Goal: Task Accomplishment & Management: Use online tool/utility

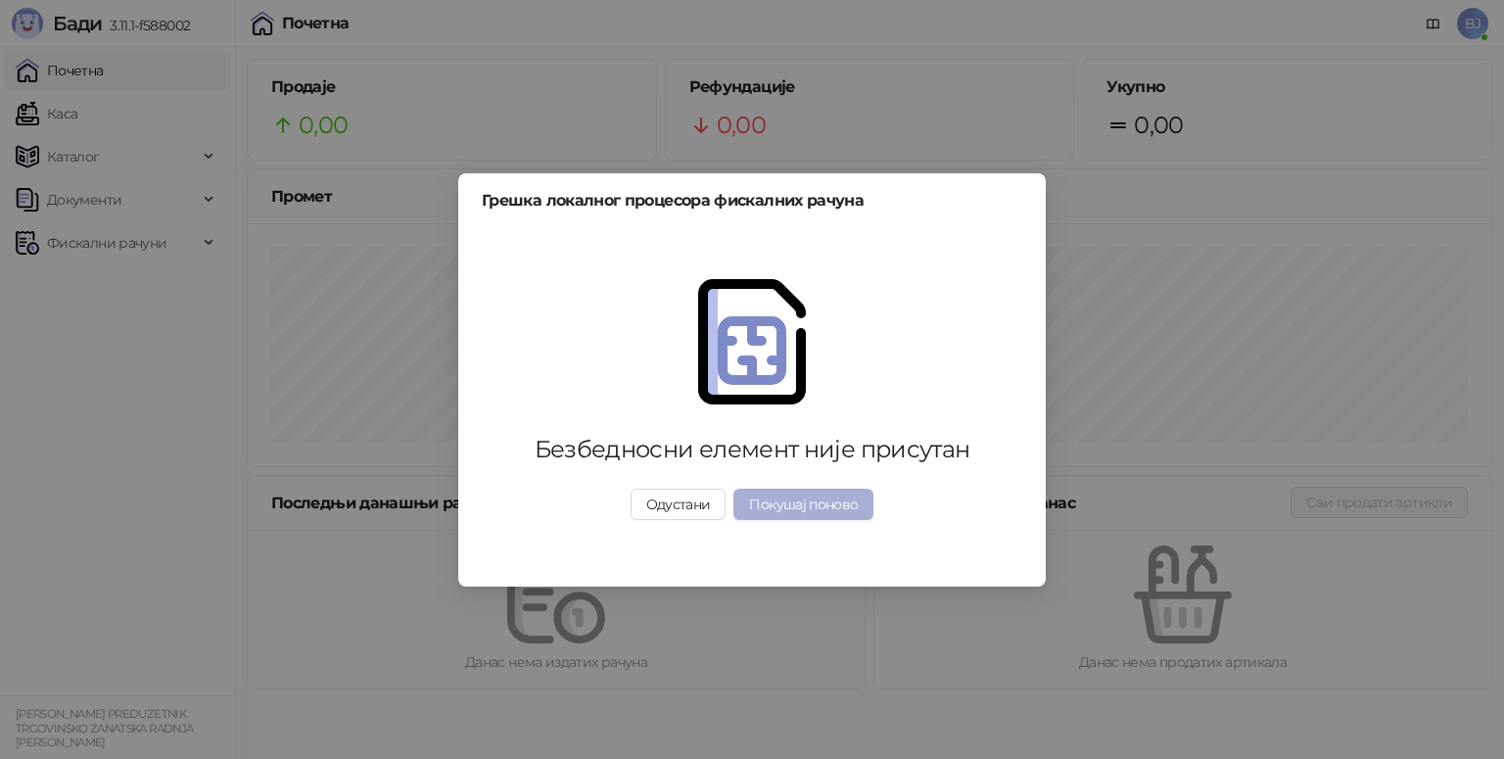
click at [817, 503] on button "Покушај поново" at bounding box center [803, 504] width 140 height 31
click at [823, 501] on button "Покушај поново" at bounding box center [803, 504] width 140 height 31
click at [856, 507] on button "Покушај поново" at bounding box center [803, 504] width 140 height 31
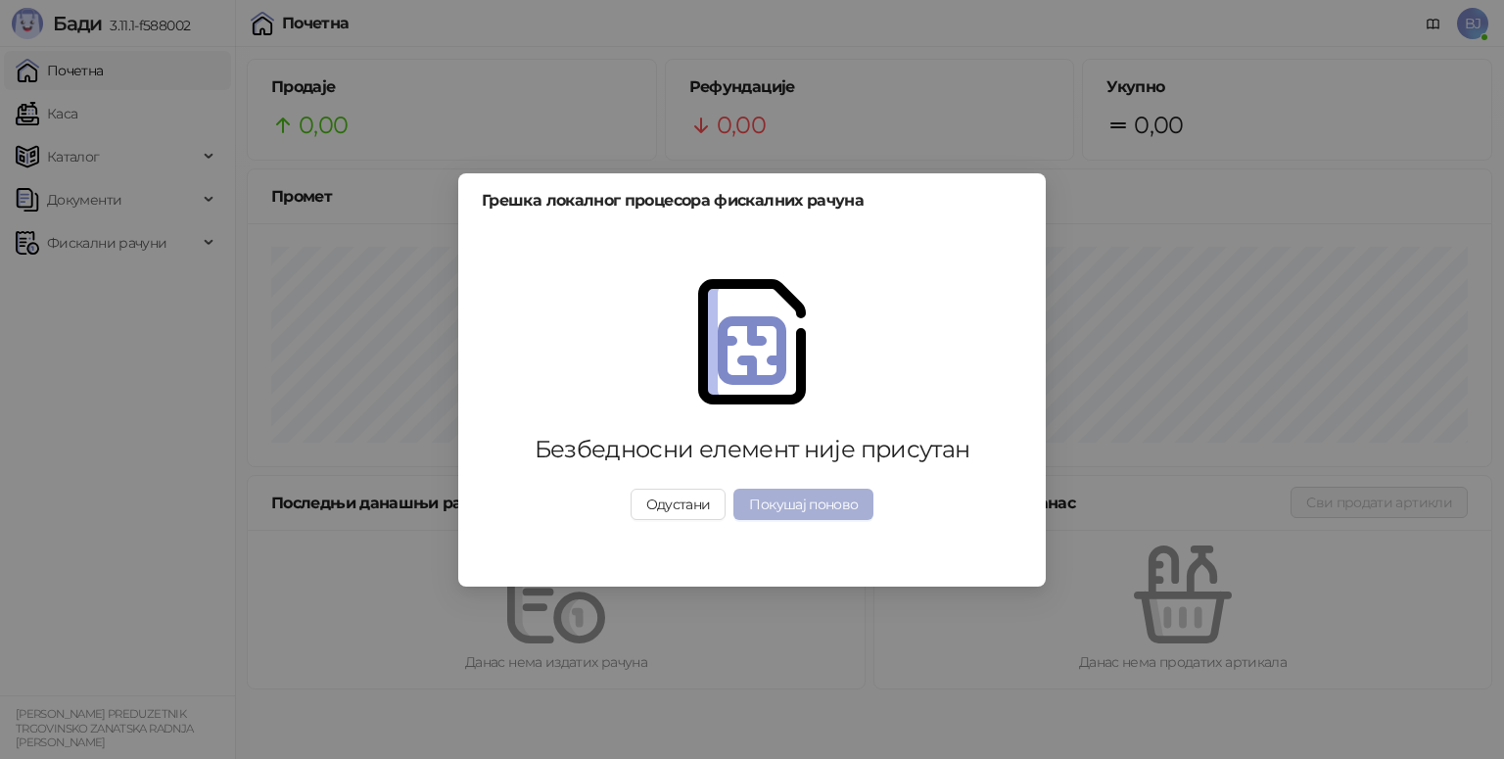
click at [843, 497] on button "Покушај поново" at bounding box center [803, 504] width 140 height 31
click at [846, 498] on button "Покушај поново" at bounding box center [803, 504] width 140 height 31
click at [717, 639] on div "Грешка локалног процесора фискалних рачуна Безбедносни елемент није присутан Од…" at bounding box center [752, 379] width 1504 height 759
click at [819, 499] on button "Покушај поново" at bounding box center [803, 504] width 140 height 31
click at [820, 499] on button "Покушај поново" at bounding box center [803, 504] width 140 height 31
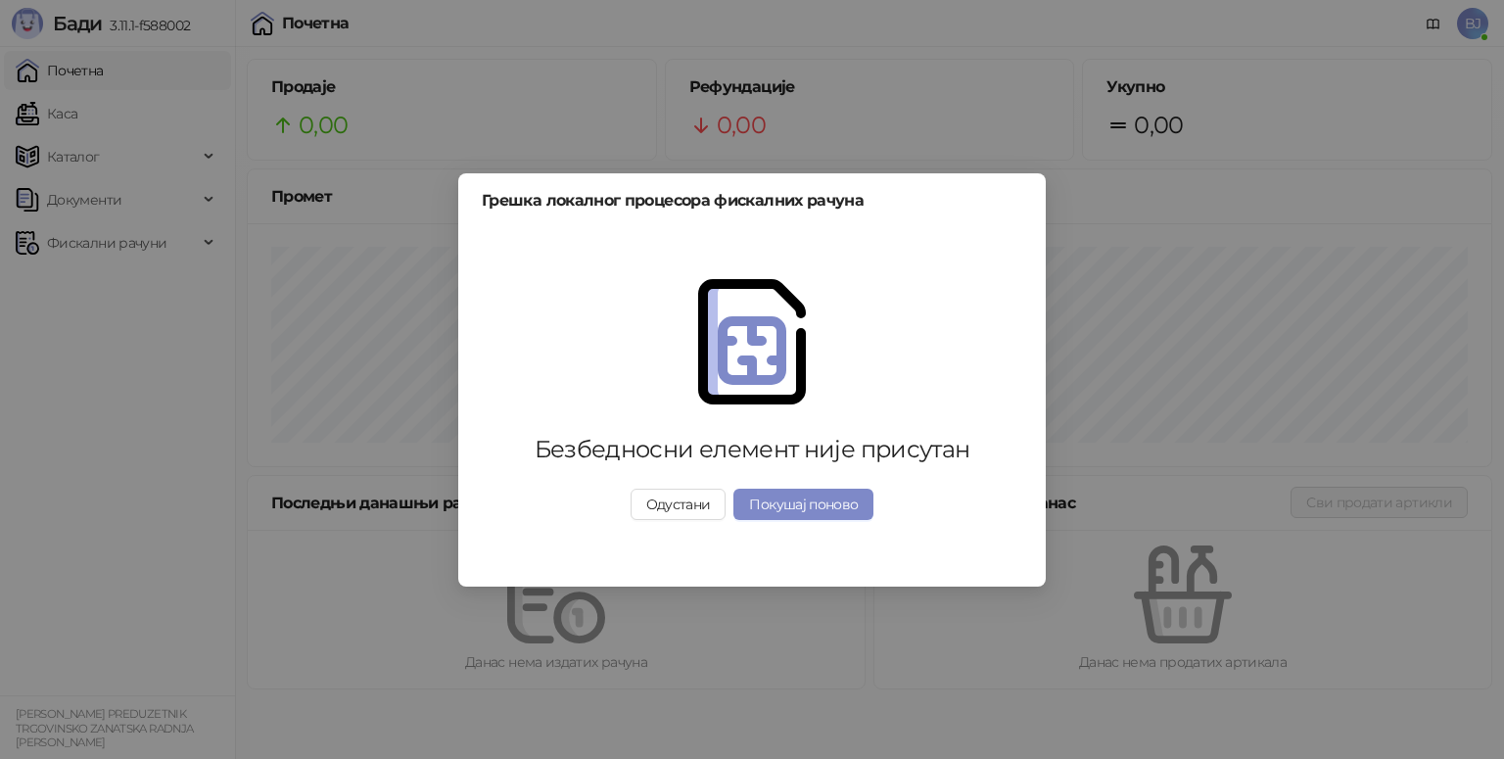
click at [1276, 241] on div "Грешка локалног процесора фискалних рачуна Безбедносни елемент није присутан Од…" at bounding box center [752, 379] width 1504 height 759
click at [819, 498] on button "Покушај поново" at bounding box center [803, 504] width 140 height 31
click at [702, 555] on div "Безбедносни елемент није присутан Одустани Покушај поново" at bounding box center [752, 399] width 541 height 335
click at [709, 503] on button "Одустани" at bounding box center [679, 504] width 96 height 31
click at [709, 503] on div "Грешка локалног процесора фискалних рачуна Безбедносни елемент није присутан Од…" at bounding box center [752, 379] width 1504 height 759
